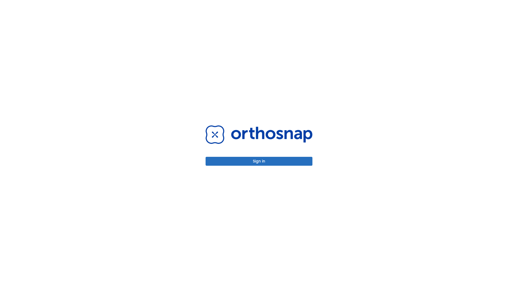
click at [259, 161] on button "Sign in" at bounding box center [259, 161] width 107 height 9
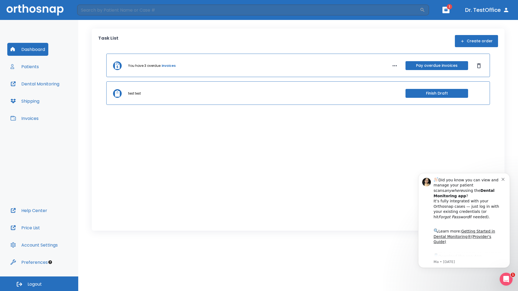
click at [39, 284] on span "Logout" at bounding box center [35, 285] width 14 height 6
